Goal: Find specific page/section: Find specific page/section

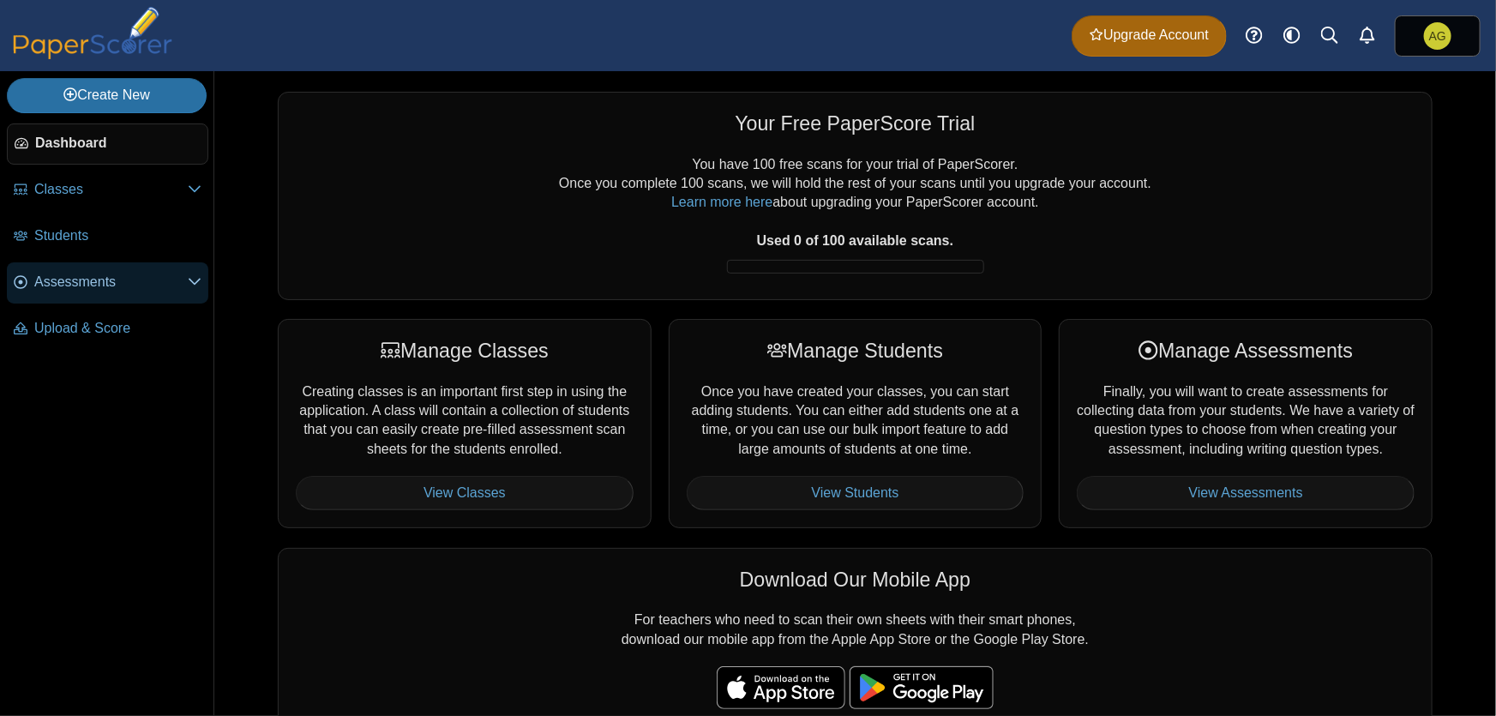
click at [77, 279] on span "Assessments" at bounding box center [110, 282] width 153 height 19
